Goal: Task Accomplishment & Management: Manage account settings

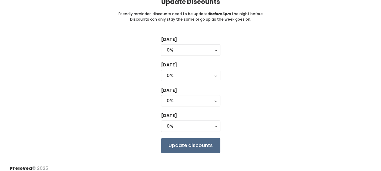
scroll to position [59, 0]
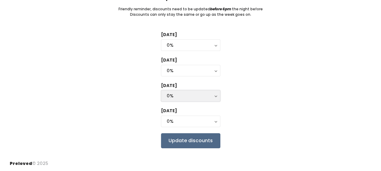
click at [177, 98] on div "0%" at bounding box center [191, 96] width 48 height 7
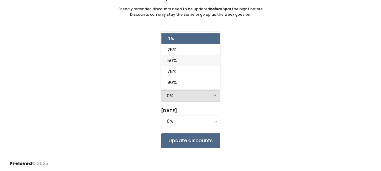
click at [181, 62] on link "50%" at bounding box center [190, 60] width 59 height 11
select select "50%"
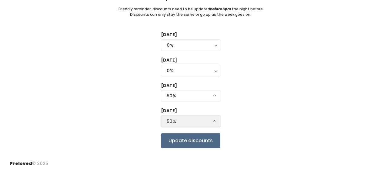
click at [175, 118] on div "50%" at bounding box center [191, 121] width 48 height 7
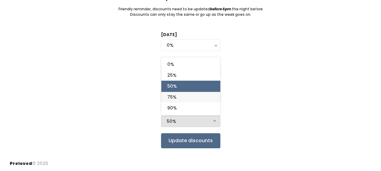
click at [180, 95] on link "75%" at bounding box center [190, 97] width 59 height 11
select select "75%"
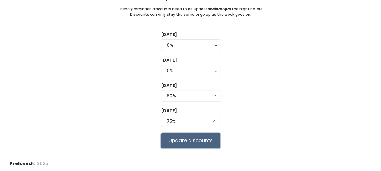
click at [196, 138] on input "Update discounts" at bounding box center [190, 140] width 59 height 15
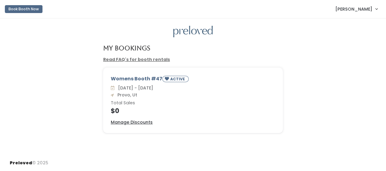
click at [153, 59] on link "Read FAQ's for booth rentals" at bounding box center [136, 59] width 67 height 6
